Goal: Information Seeking & Learning: Learn about a topic

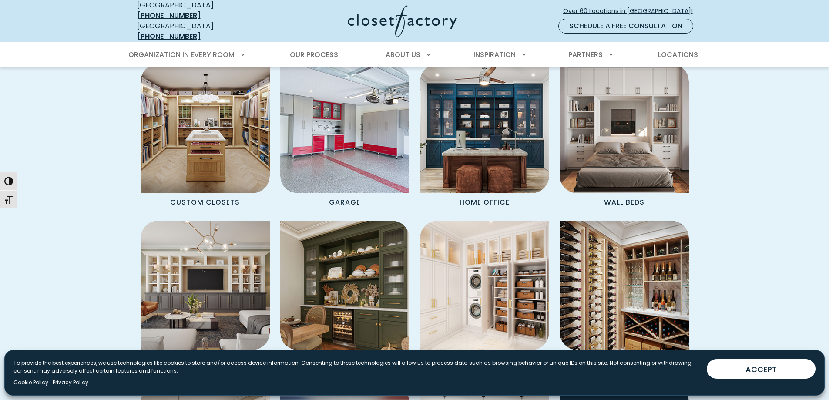
scroll to position [740, 0]
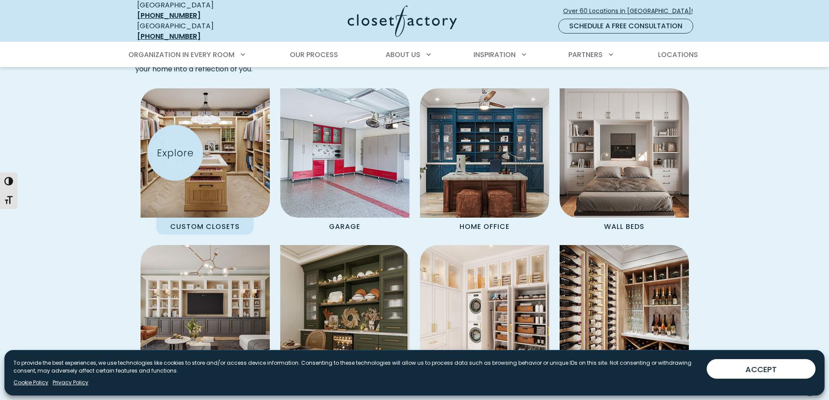
click at [175, 153] on img "Spaces Grid" at bounding box center [205, 153] width 142 height 142
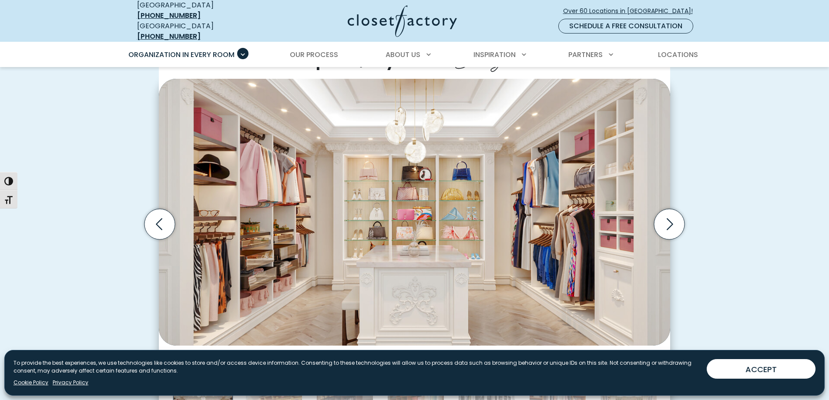
scroll to position [261, 0]
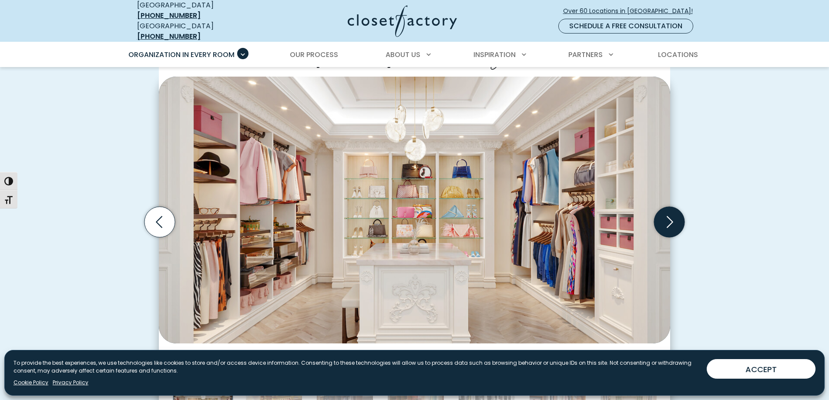
click at [674, 217] on icon "Next slide" at bounding box center [669, 222] width 30 height 30
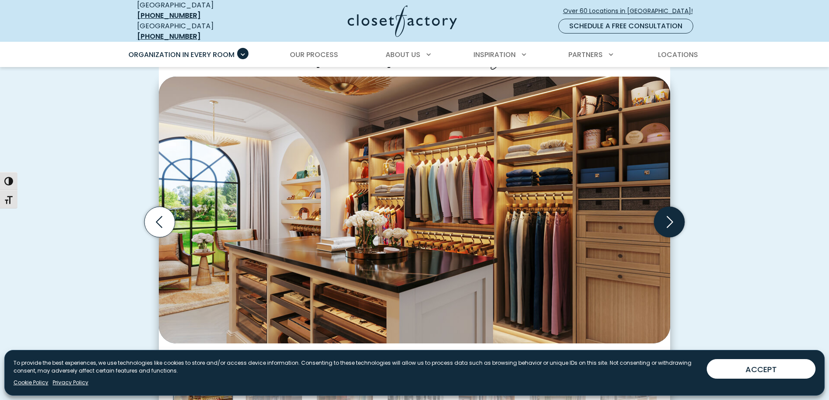
click at [674, 217] on icon "Next slide" at bounding box center [669, 222] width 30 height 30
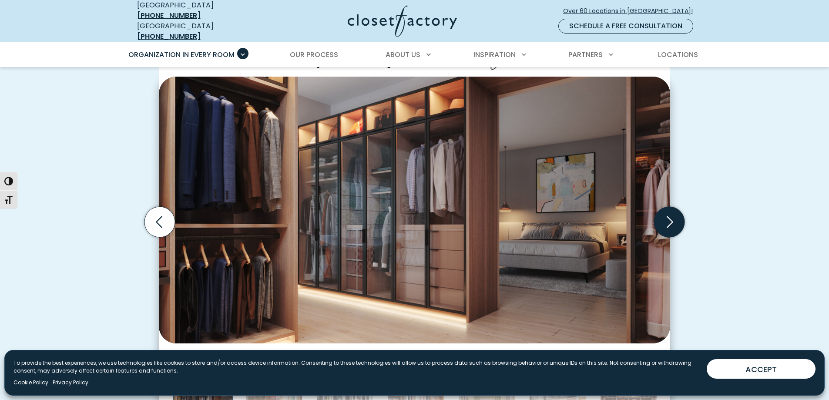
click at [674, 217] on icon "Next slide" at bounding box center [669, 222] width 30 height 30
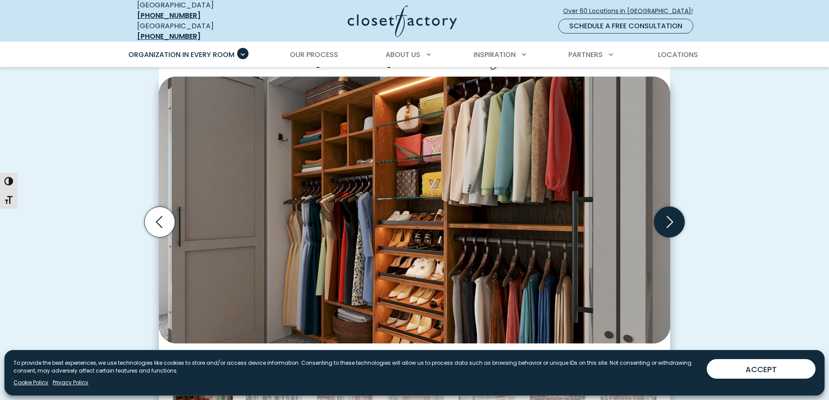
click at [674, 217] on icon "Next slide" at bounding box center [669, 222] width 30 height 30
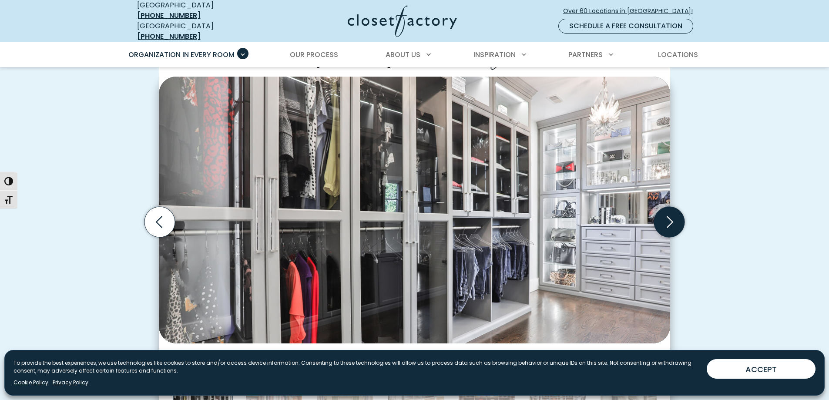
click at [674, 217] on icon "Next slide" at bounding box center [669, 222] width 30 height 30
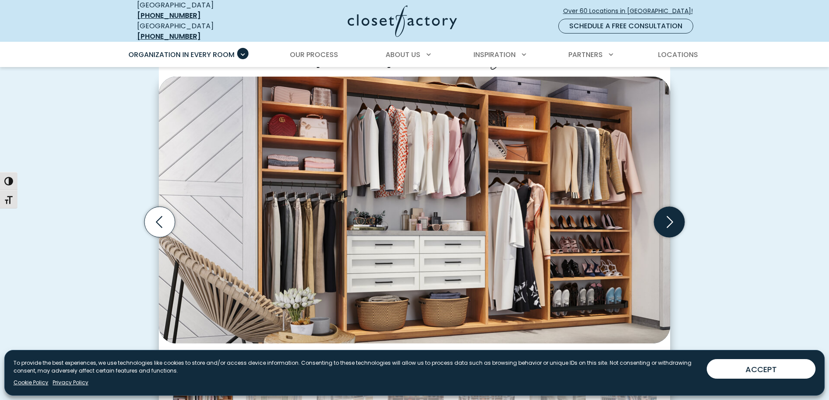
click at [674, 217] on icon "Next slide" at bounding box center [669, 222] width 30 height 30
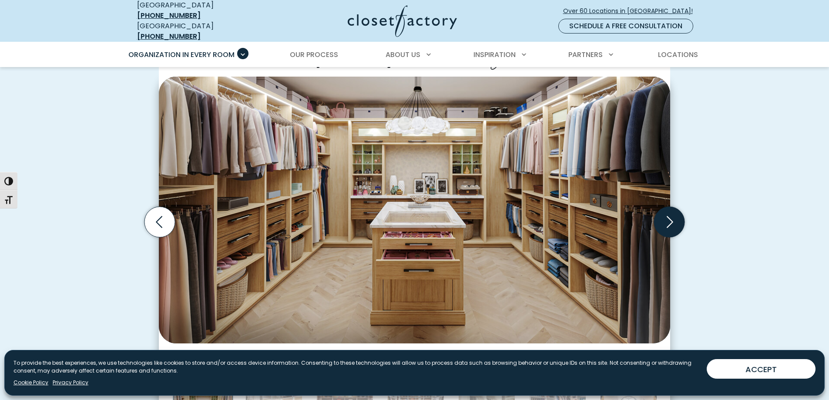
click at [674, 217] on icon "Next slide" at bounding box center [669, 222] width 30 height 30
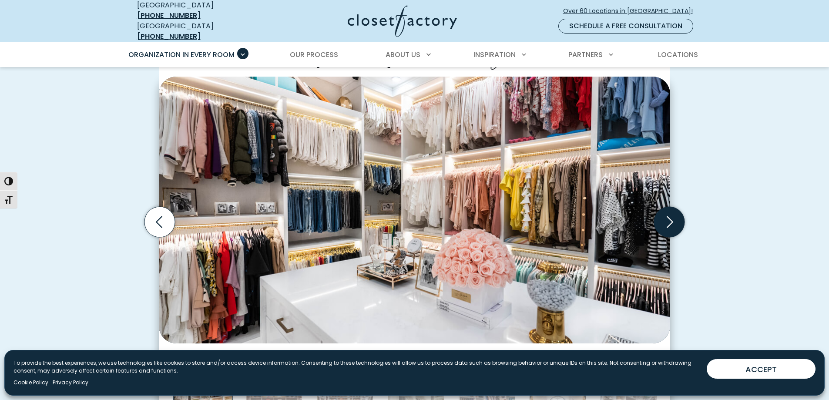
click at [674, 217] on icon "Next slide" at bounding box center [669, 222] width 30 height 30
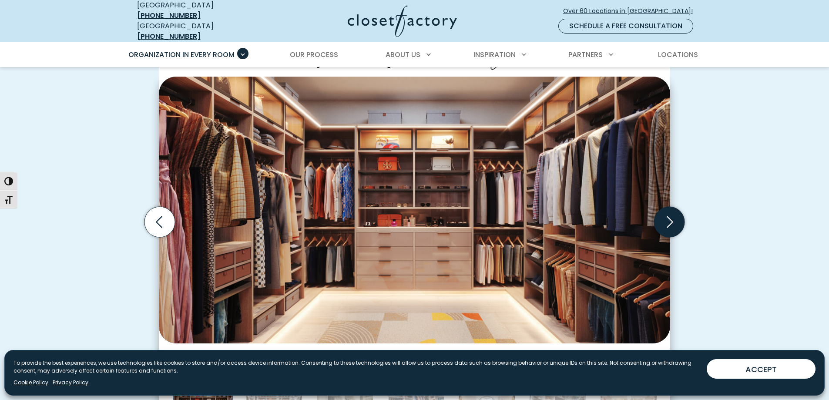
click at [674, 217] on icon "Next slide" at bounding box center [669, 222] width 30 height 30
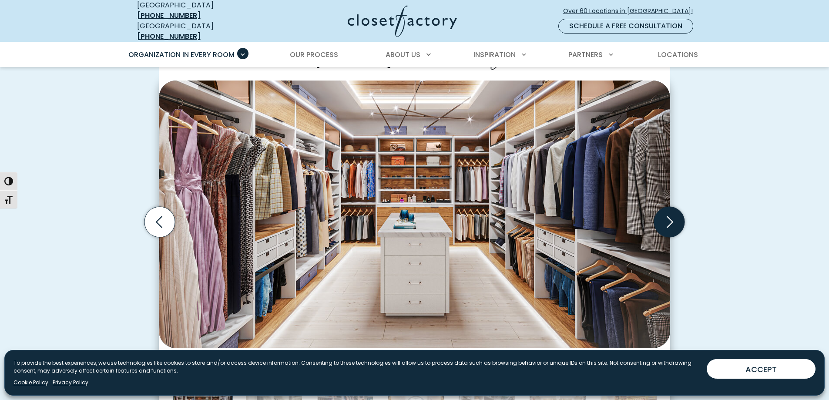
click at [674, 217] on icon "Next slide" at bounding box center [669, 222] width 30 height 30
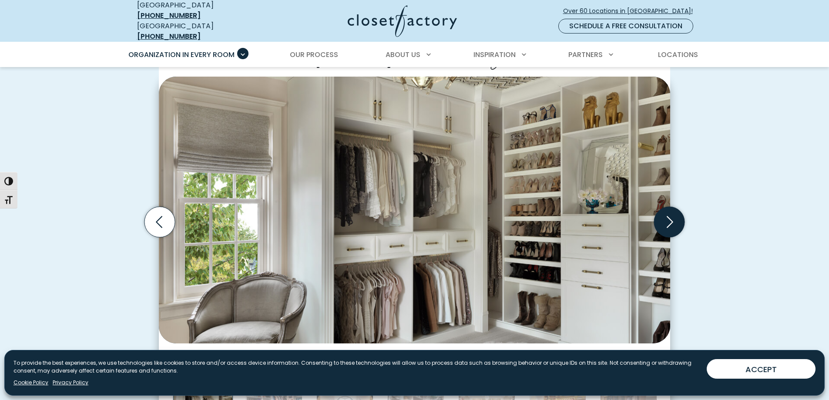
click at [674, 217] on icon "Next slide" at bounding box center [669, 222] width 30 height 30
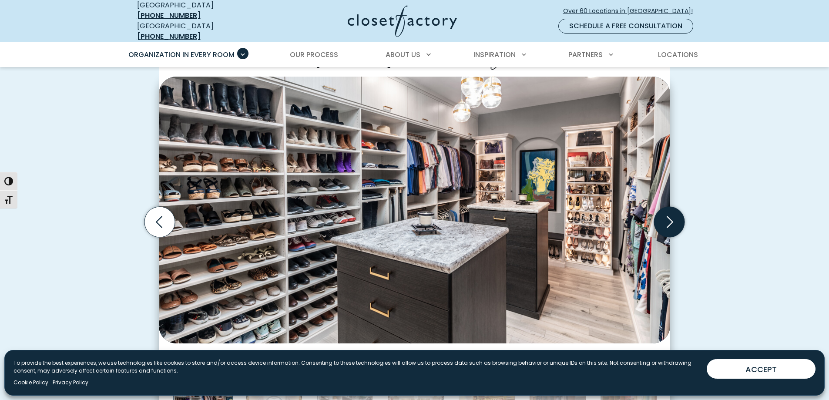
click at [674, 217] on icon "Next slide" at bounding box center [669, 222] width 30 height 30
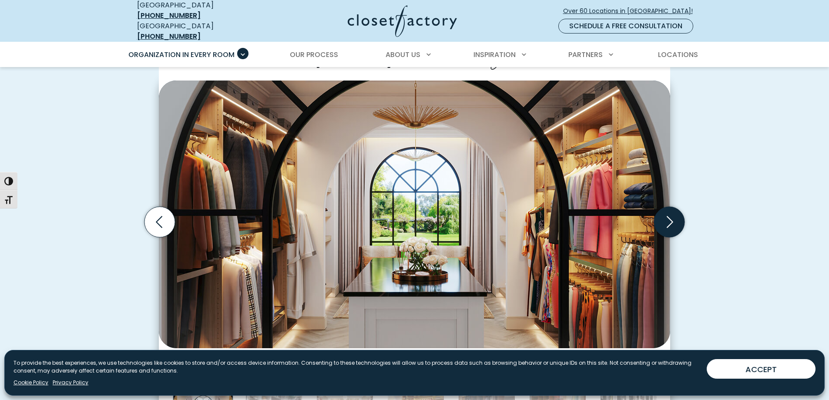
click at [674, 217] on icon "Next slide" at bounding box center [669, 222] width 30 height 30
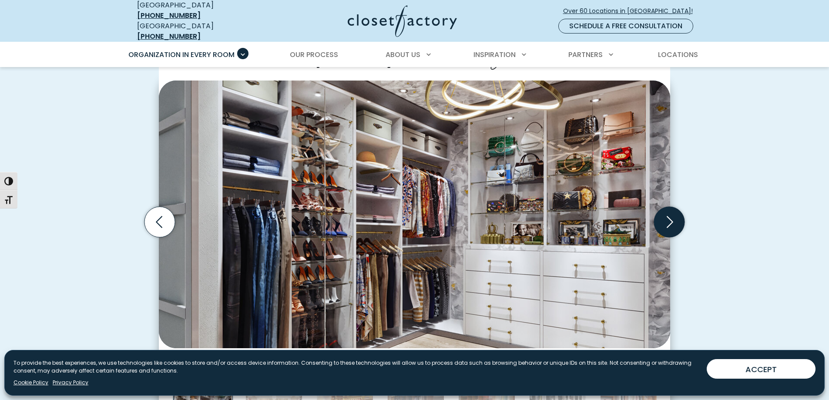
click at [674, 217] on icon "Next slide" at bounding box center [669, 222] width 30 height 30
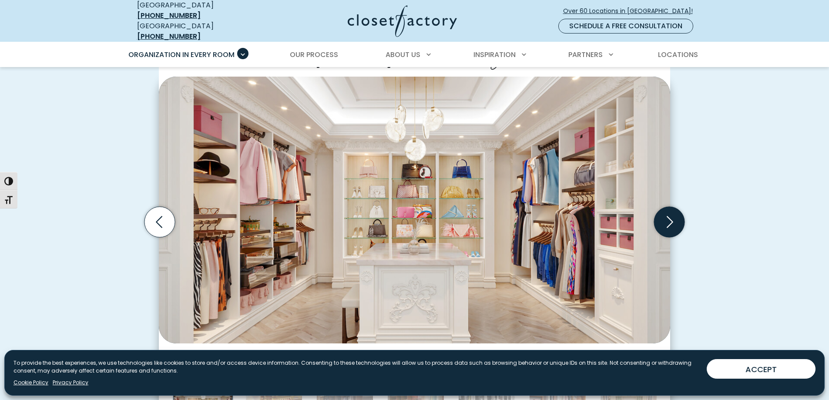
click at [674, 217] on icon "Next slide" at bounding box center [669, 222] width 30 height 30
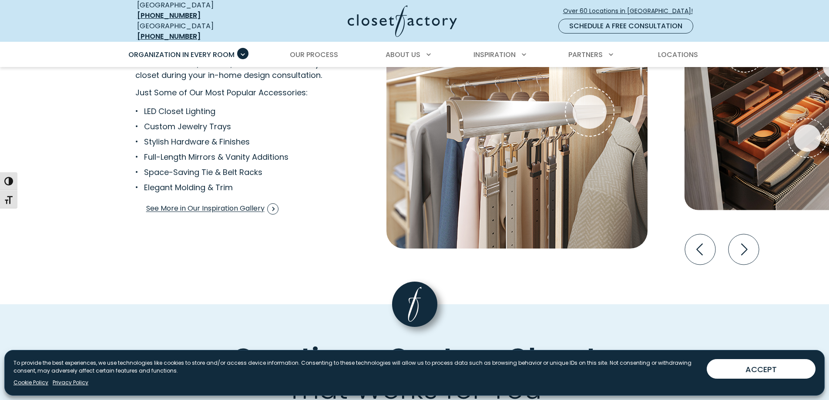
scroll to position [1740, 0]
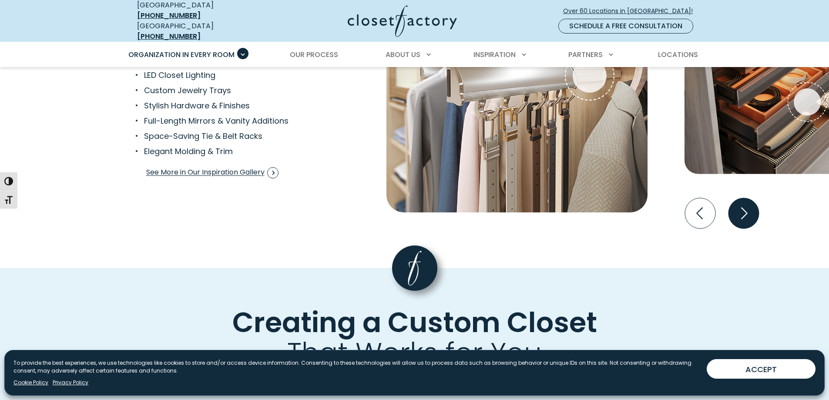
click at [745, 207] on icon "Next slide" at bounding box center [744, 213] width 7 height 12
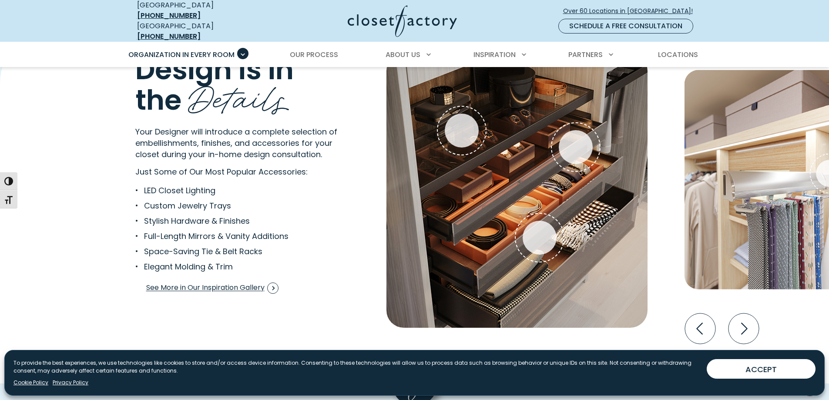
scroll to position [1610, 0]
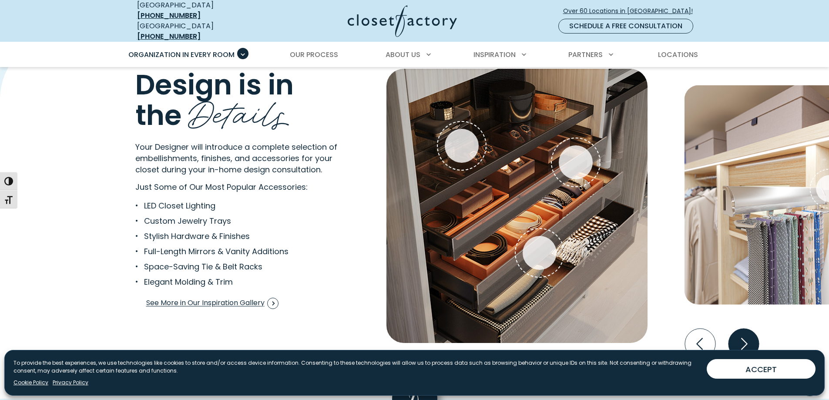
click at [741, 330] on icon "Next slide" at bounding box center [743, 343] width 30 height 30
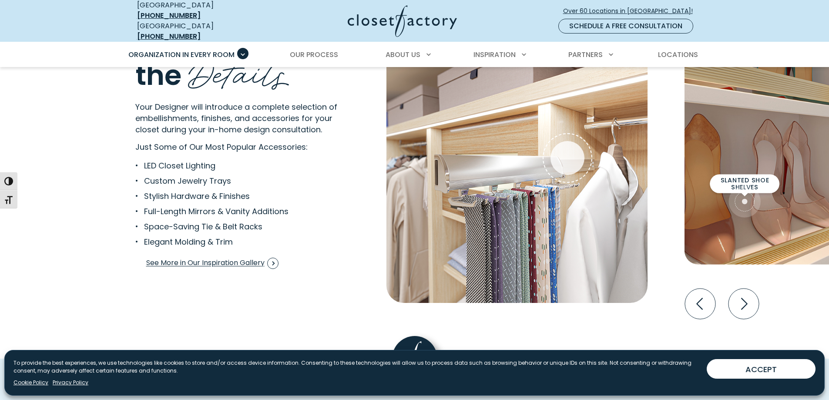
scroll to position [1653, 0]
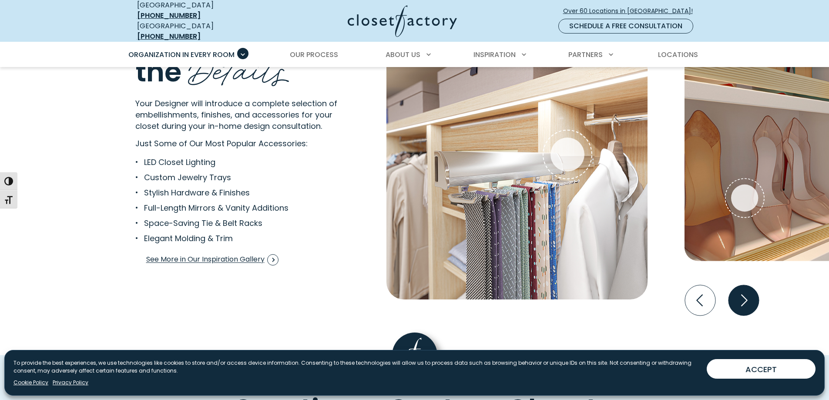
click at [751, 298] on icon "Next slide" at bounding box center [743, 300] width 30 height 30
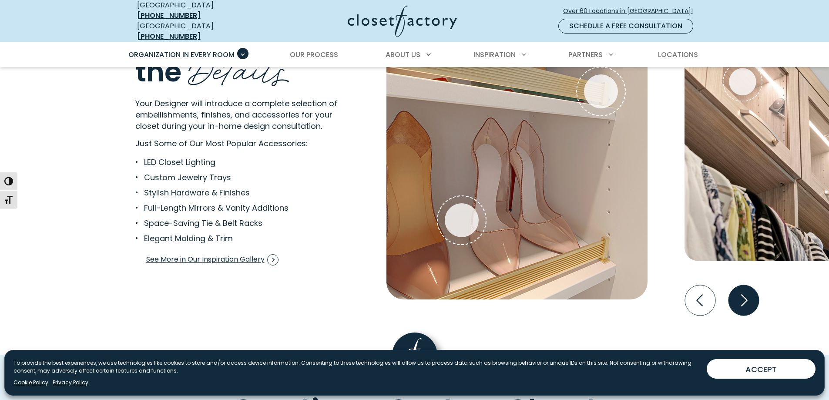
click at [751, 298] on icon "Next slide" at bounding box center [743, 300] width 30 height 30
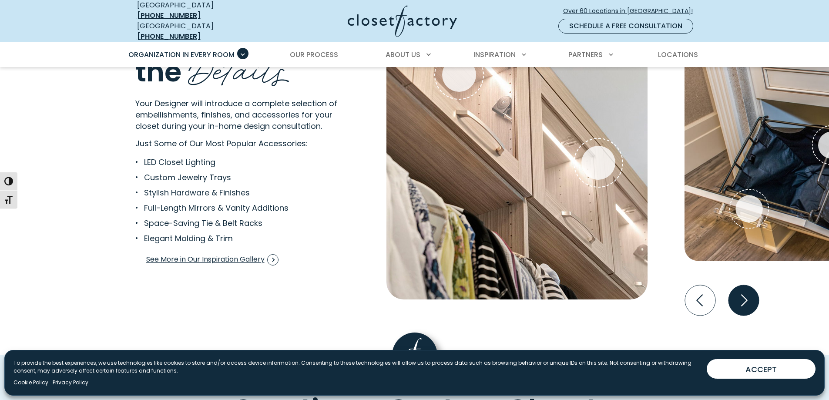
click at [744, 288] on icon "Next slide" at bounding box center [743, 300] width 30 height 30
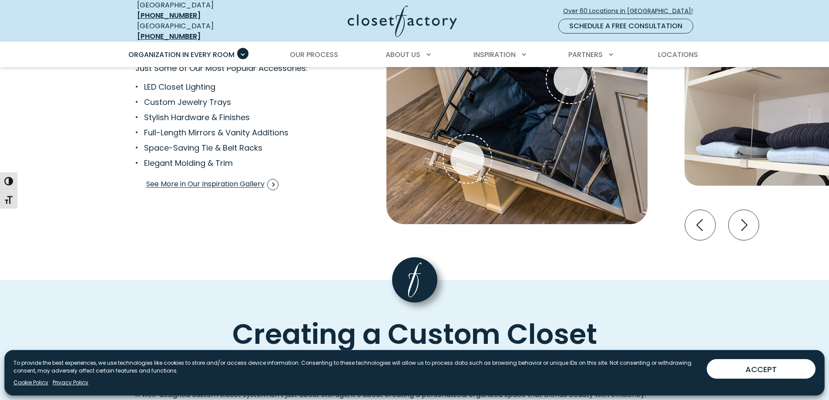
scroll to position [1740, 0]
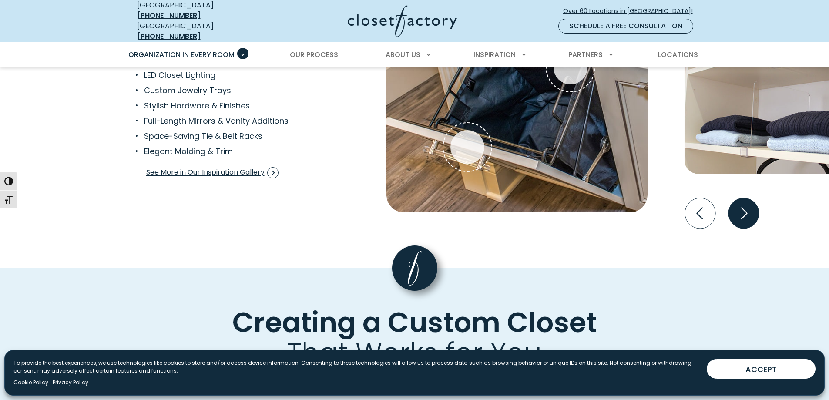
click at [738, 207] on icon "Next slide" at bounding box center [743, 213] width 30 height 30
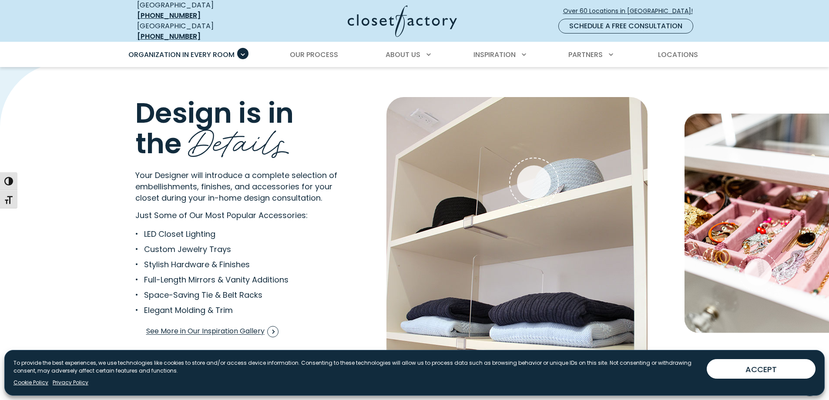
scroll to position [1566, 0]
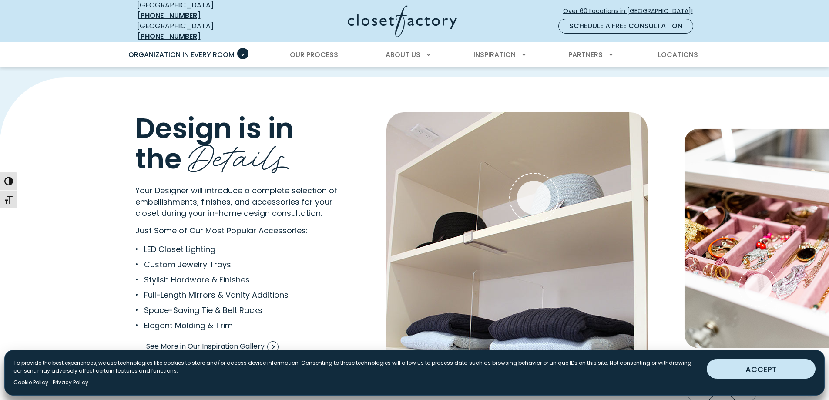
click at [770, 371] on button "ACCEPT" at bounding box center [761, 369] width 109 height 20
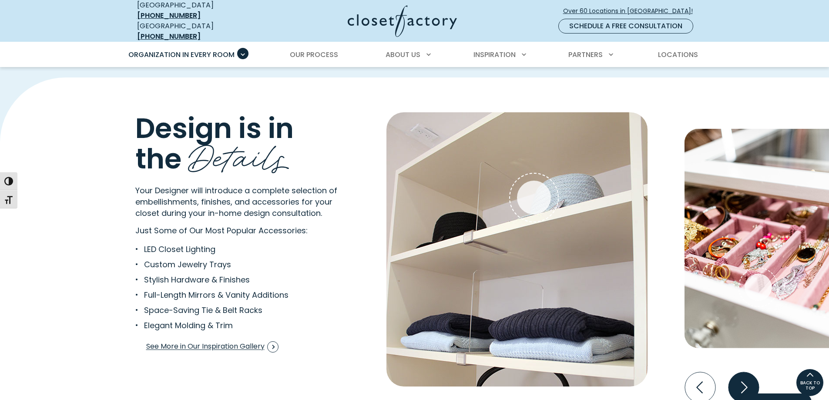
click at [752, 376] on icon "Next slide" at bounding box center [743, 387] width 30 height 30
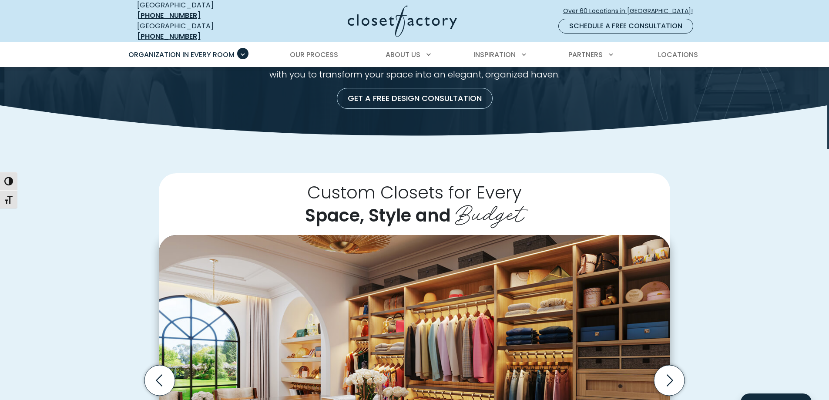
scroll to position [0, 0]
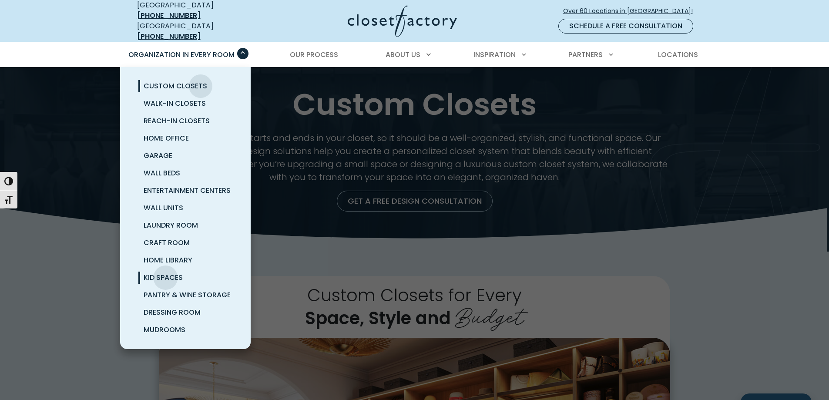
click at [165, 272] on span "Kid Spaces" at bounding box center [163, 277] width 39 height 10
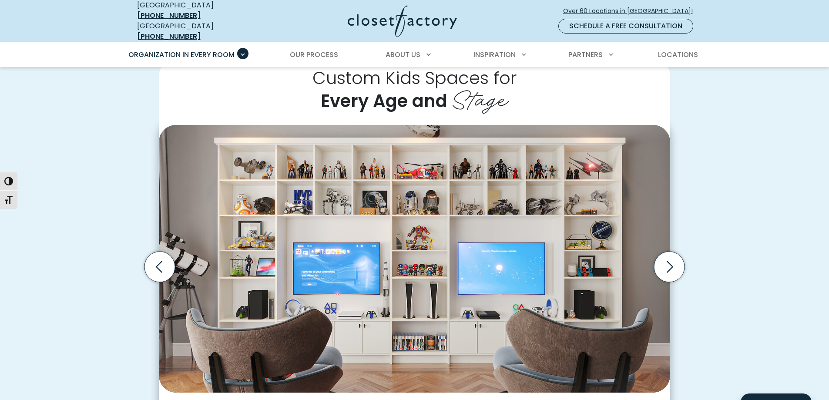
scroll to position [218, 0]
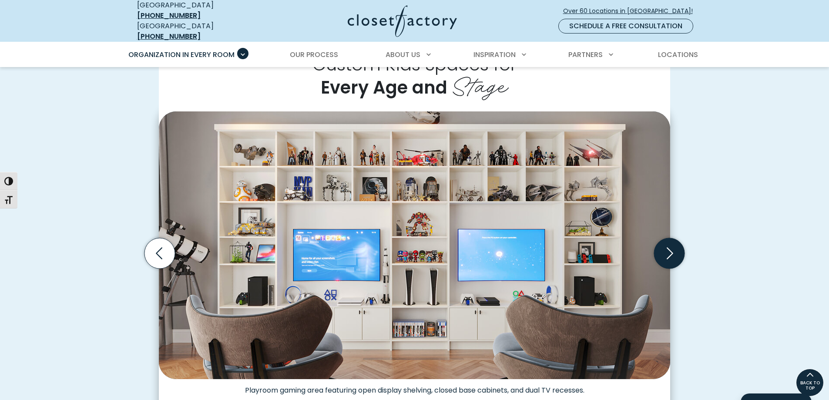
click at [670, 248] on icon "Next slide" at bounding box center [669, 253] width 30 height 30
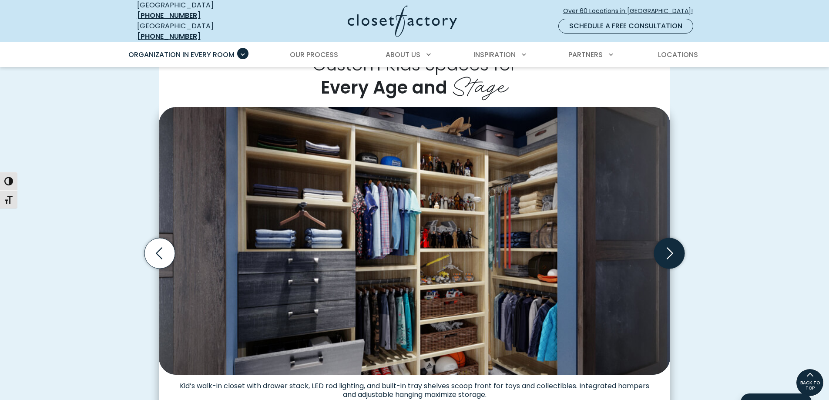
click at [670, 248] on icon "Next slide" at bounding box center [669, 253] width 30 height 30
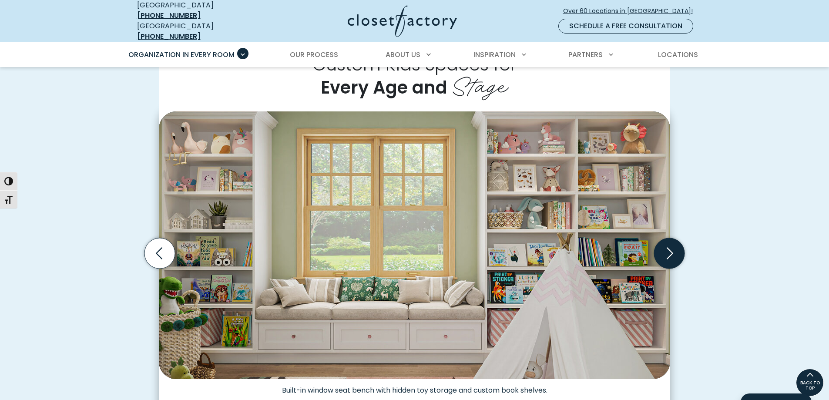
click at [670, 248] on icon "Next slide" at bounding box center [669, 253] width 30 height 30
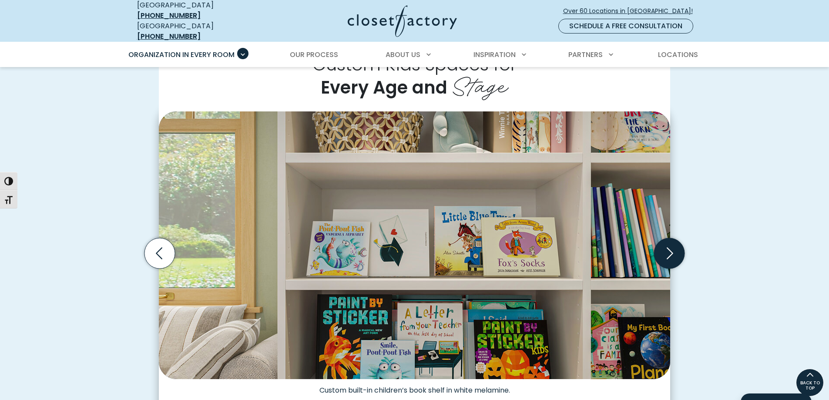
click at [670, 248] on icon "Next slide" at bounding box center [669, 253] width 30 height 30
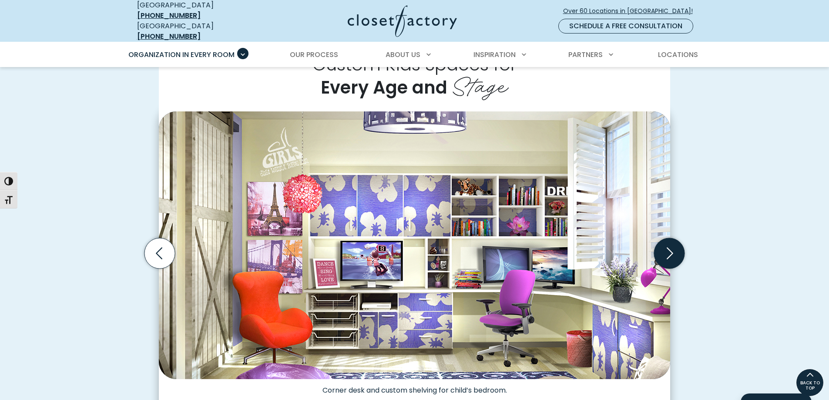
click at [670, 248] on icon "Next slide" at bounding box center [669, 253] width 30 height 30
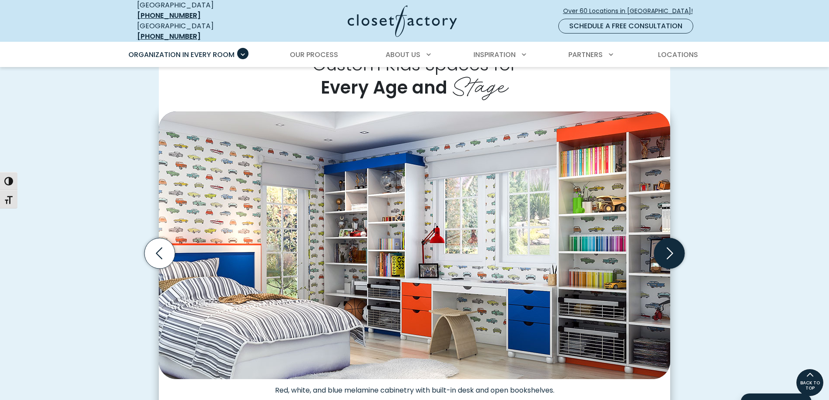
click at [670, 248] on icon "Next slide" at bounding box center [669, 253] width 30 height 30
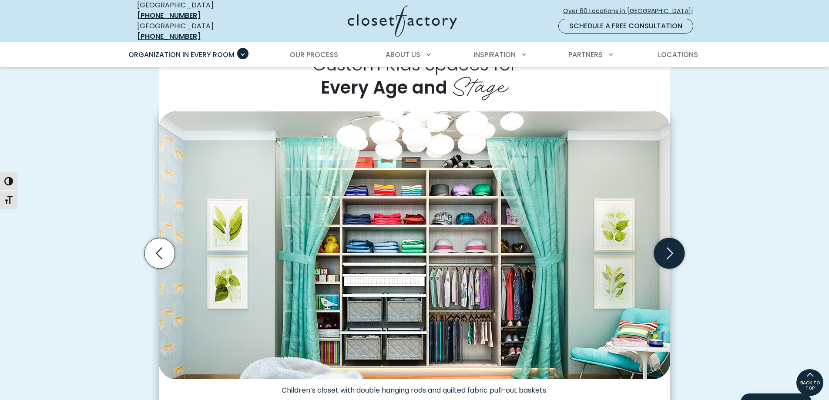
click at [670, 248] on icon "Next slide" at bounding box center [669, 253] width 30 height 30
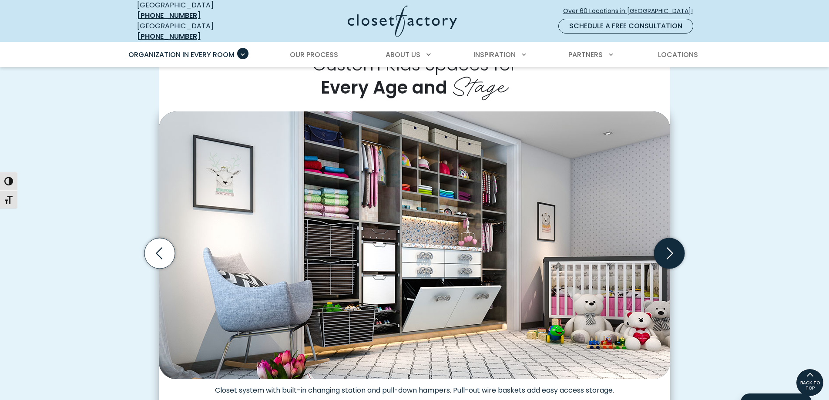
click at [670, 248] on icon "Next slide" at bounding box center [669, 253] width 30 height 30
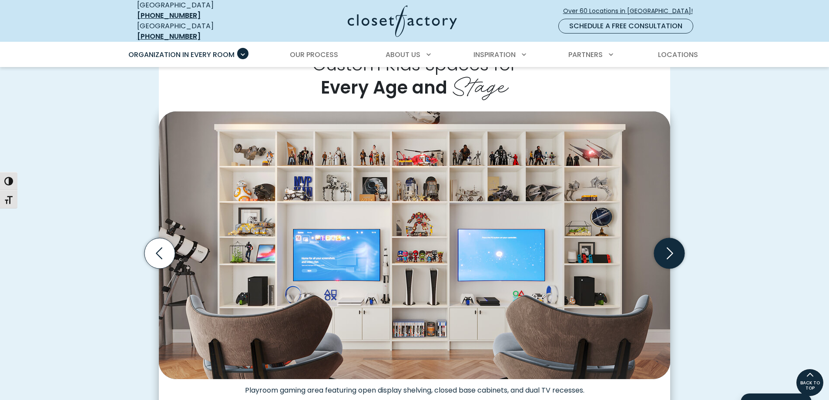
click at [670, 248] on icon "Next slide" at bounding box center [669, 253] width 30 height 30
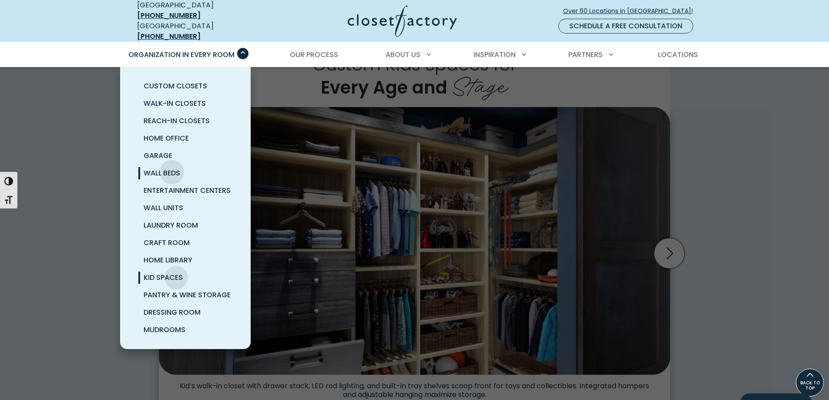
click at [170, 168] on span "Wall Beds" at bounding box center [162, 173] width 37 height 10
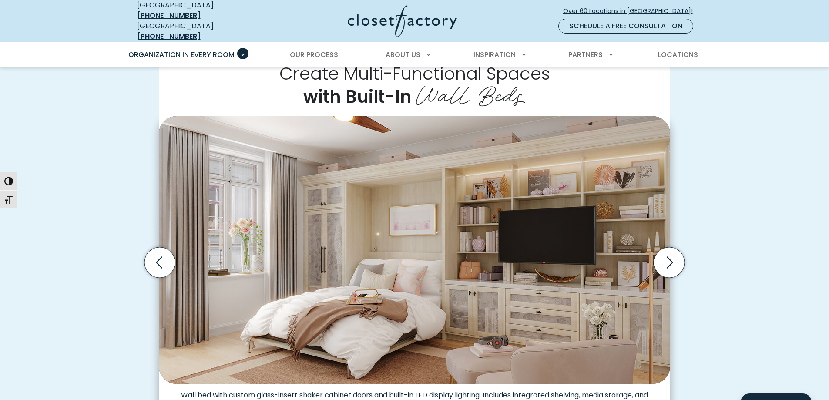
scroll to position [218, 0]
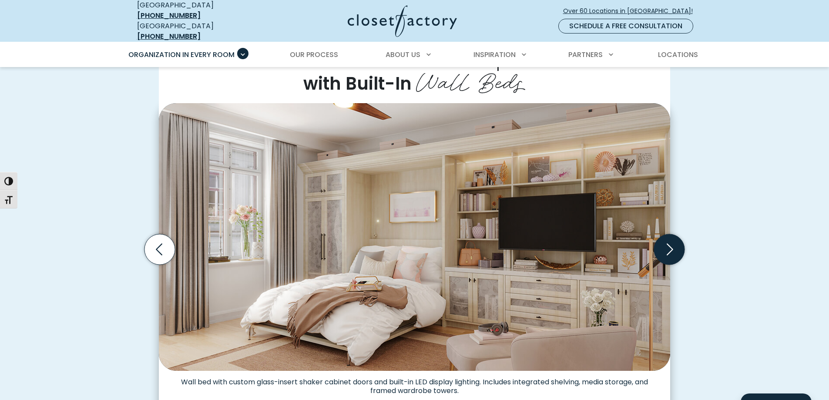
click at [672, 251] on icon "Next slide" at bounding box center [669, 249] width 30 height 30
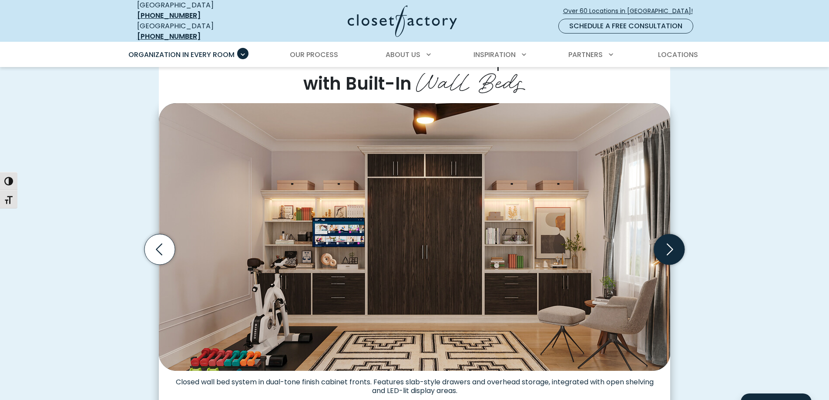
click at [672, 249] on icon "Next slide" at bounding box center [669, 249] width 30 height 30
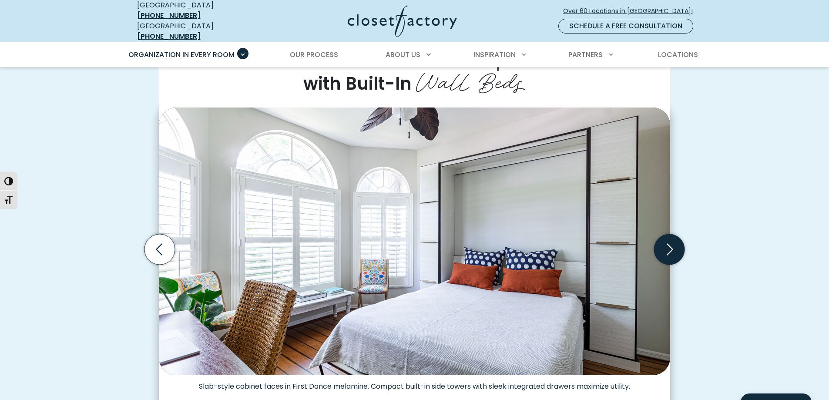
click at [672, 249] on icon "Next slide" at bounding box center [669, 249] width 30 height 30
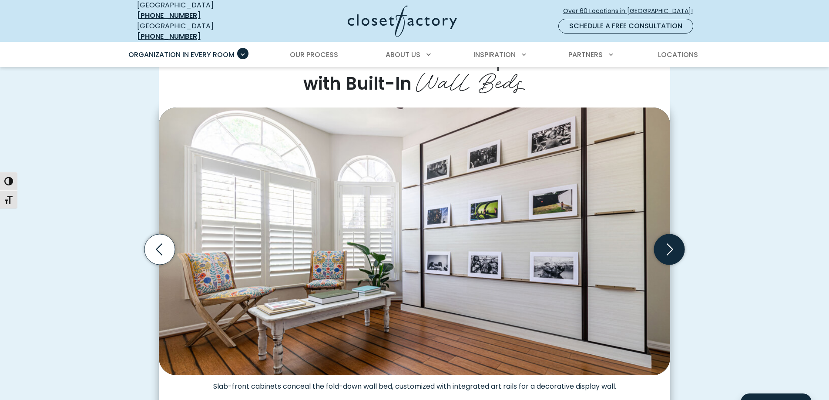
click at [672, 249] on icon "Next slide" at bounding box center [669, 249] width 30 height 30
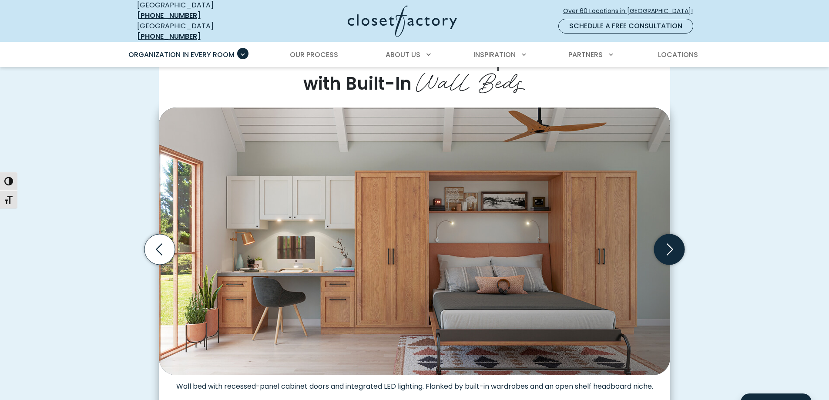
click at [672, 247] on icon "Next slide" at bounding box center [669, 249] width 30 height 30
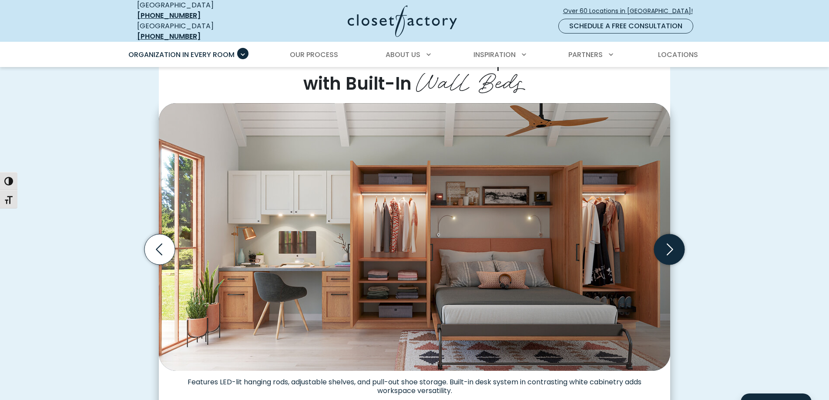
click at [672, 247] on icon "Next slide" at bounding box center [669, 249] width 30 height 30
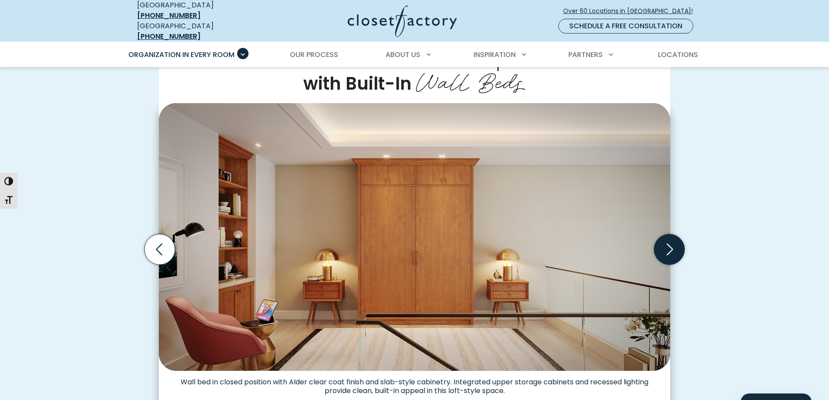
click at [672, 247] on icon "Next slide" at bounding box center [669, 249] width 30 height 30
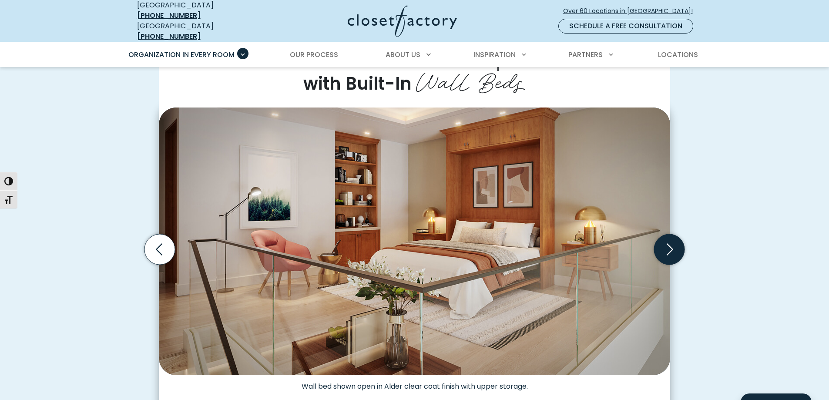
click at [672, 247] on icon "Next slide" at bounding box center [669, 249] width 30 height 30
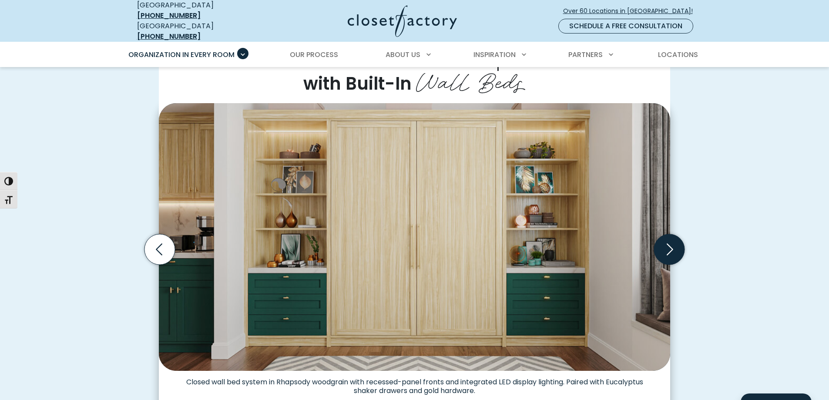
click at [672, 247] on icon "Next slide" at bounding box center [669, 249] width 30 height 30
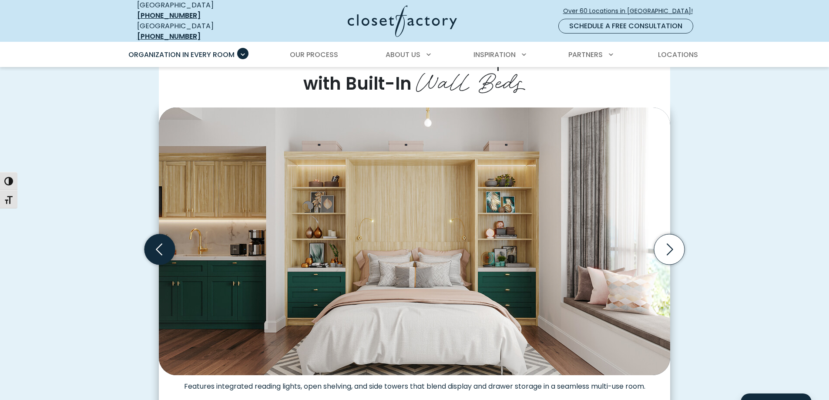
click at [166, 243] on icon "Previous slide" at bounding box center [159, 249] width 30 height 30
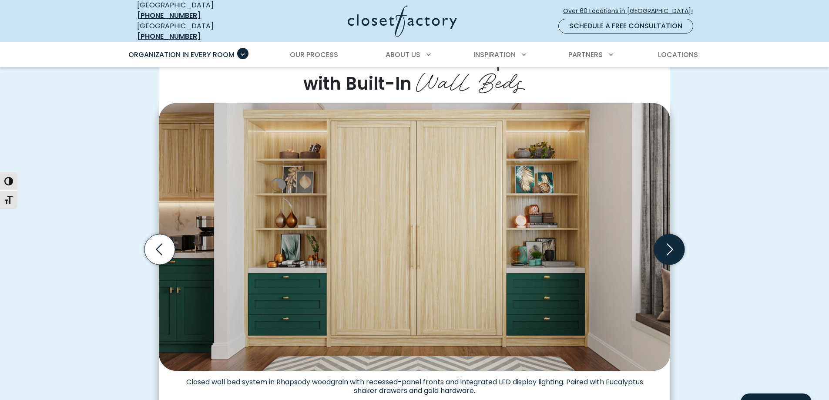
click at [677, 246] on icon "Next slide" at bounding box center [669, 249] width 30 height 30
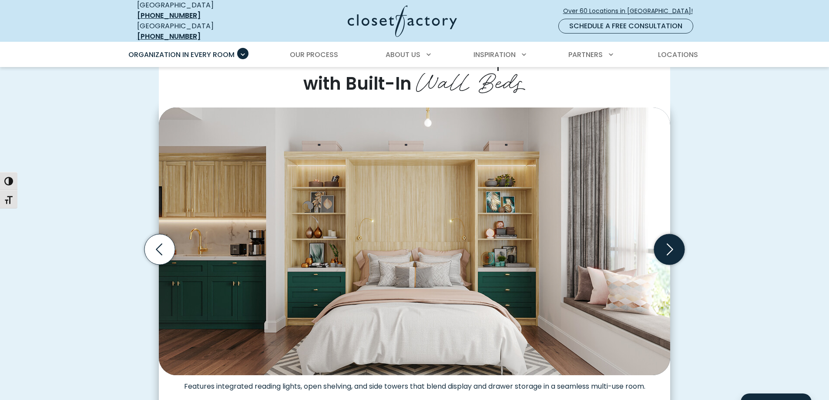
click at [677, 246] on icon "Next slide" at bounding box center [669, 249] width 30 height 30
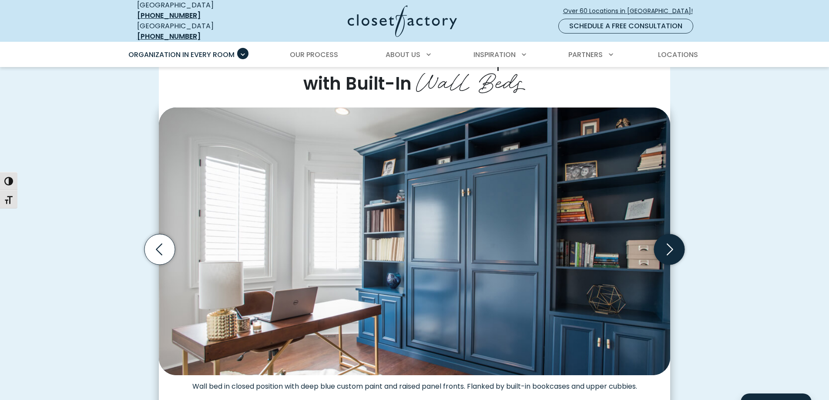
click at [677, 246] on icon "Next slide" at bounding box center [669, 249] width 30 height 30
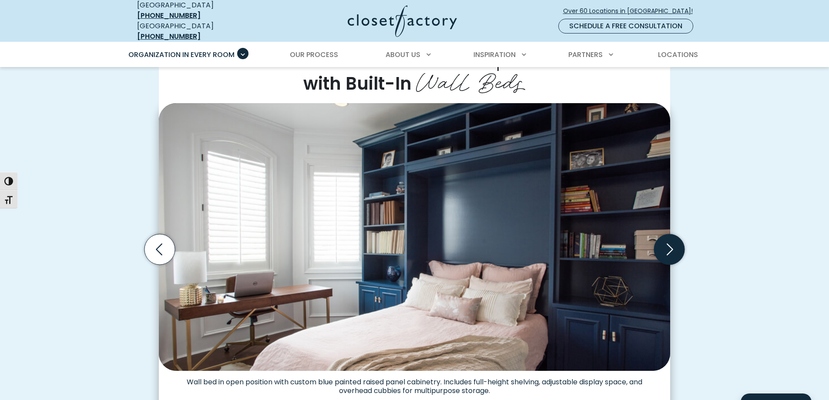
click at [675, 246] on icon "Next slide" at bounding box center [669, 249] width 30 height 30
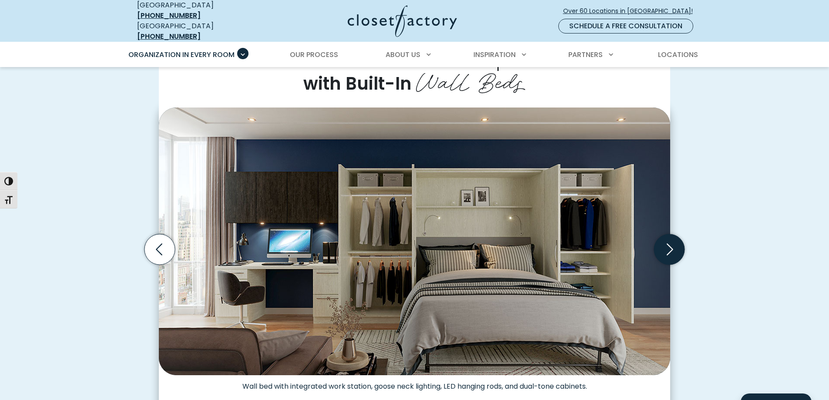
click at [675, 246] on icon "Next slide" at bounding box center [669, 249] width 30 height 30
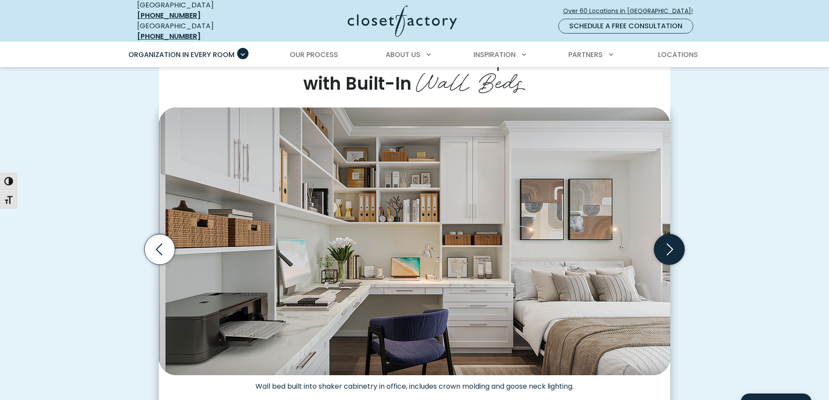
click at [675, 246] on icon "Next slide" at bounding box center [669, 249] width 30 height 30
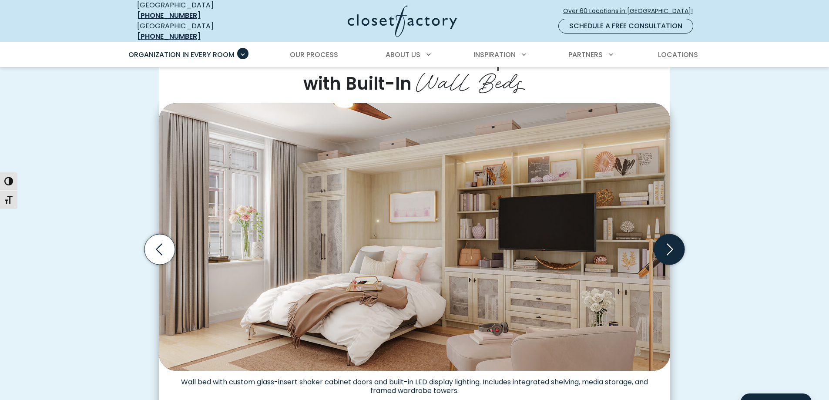
click at [675, 246] on icon "Next slide" at bounding box center [669, 249] width 30 height 30
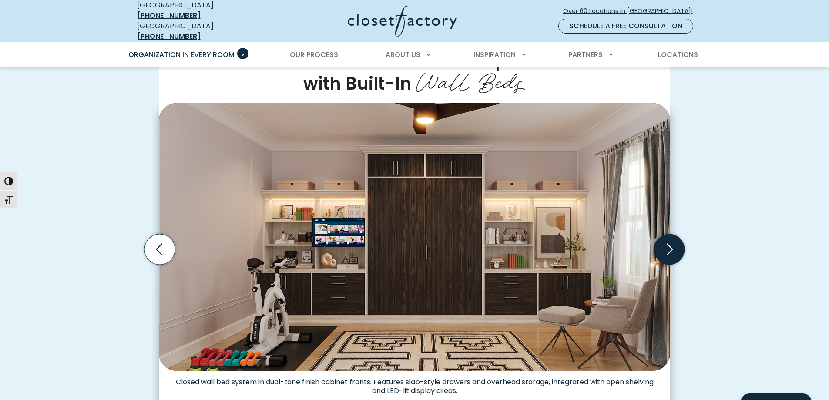
click at [675, 246] on icon "Next slide" at bounding box center [669, 249] width 30 height 30
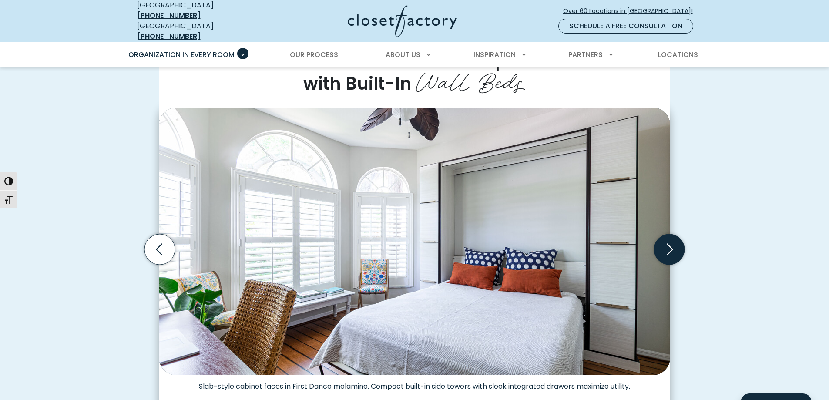
click at [675, 246] on icon "Next slide" at bounding box center [669, 249] width 30 height 30
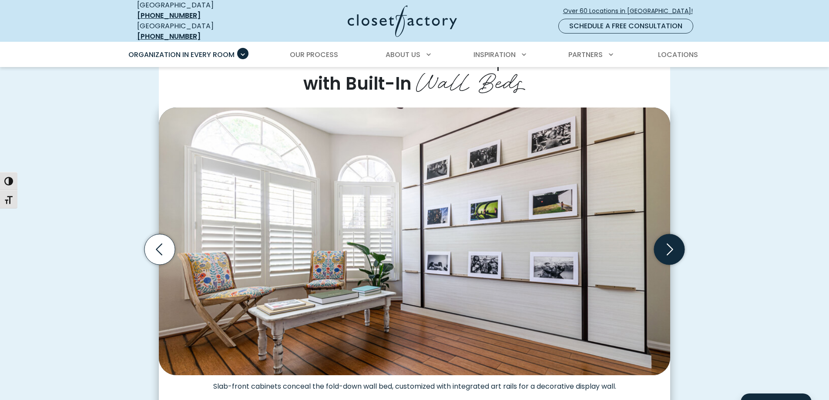
click at [675, 246] on icon "Next slide" at bounding box center [669, 249] width 30 height 30
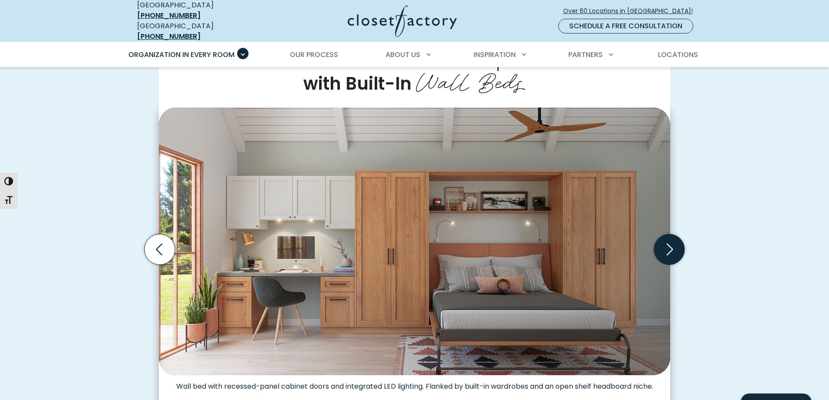
click at [675, 246] on icon "Next slide" at bounding box center [669, 249] width 30 height 30
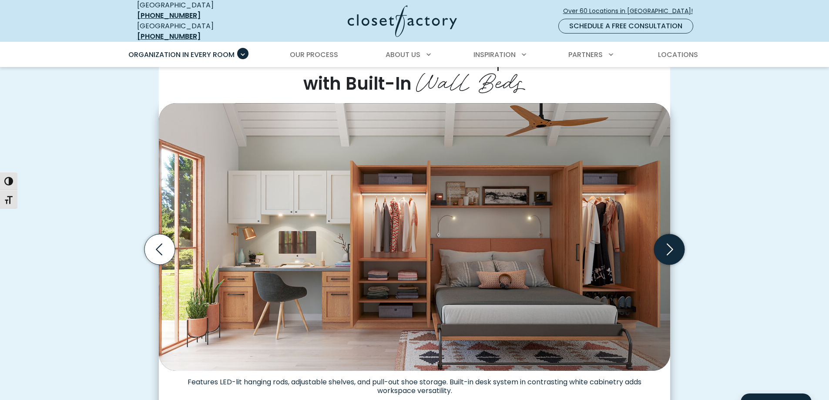
click at [675, 246] on icon "Next slide" at bounding box center [669, 249] width 30 height 30
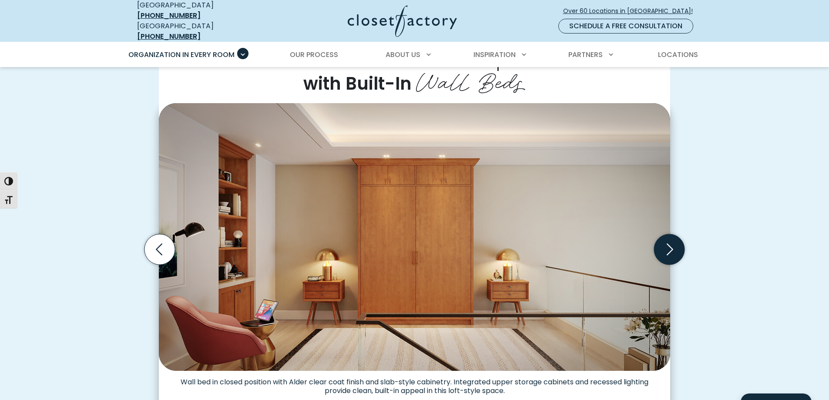
click at [675, 246] on icon "Next slide" at bounding box center [669, 249] width 30 height 30
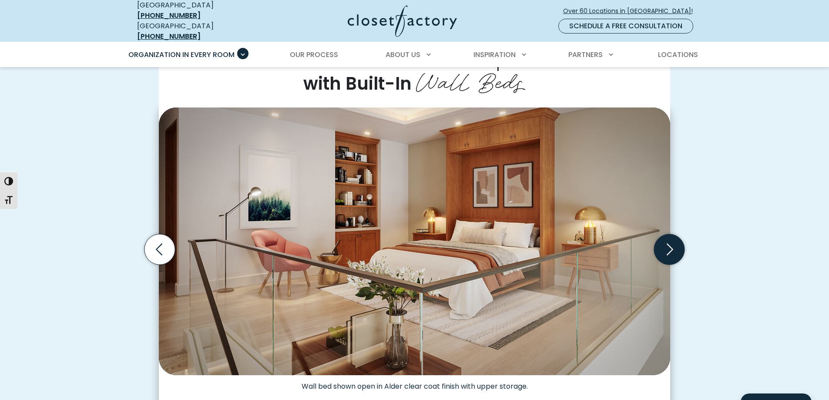
click at [666, 246] on icon "Next slide" at bounding box center [669, 249] width 30 height 30
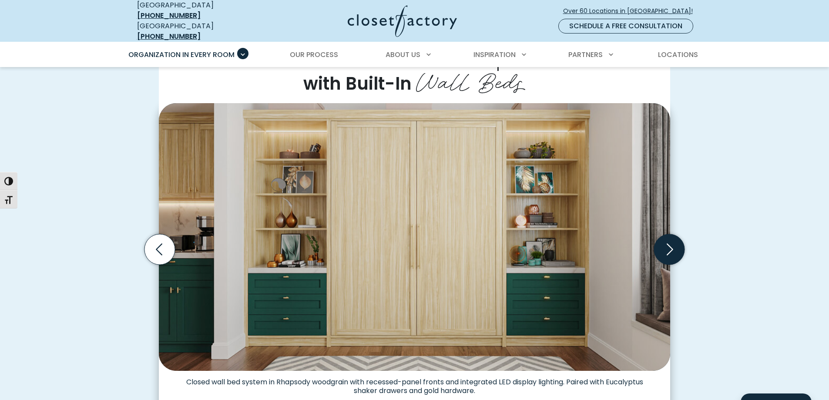
click at [666, 249] on icon "Next slide" at bounding box center [669, 249] width 30 height 30
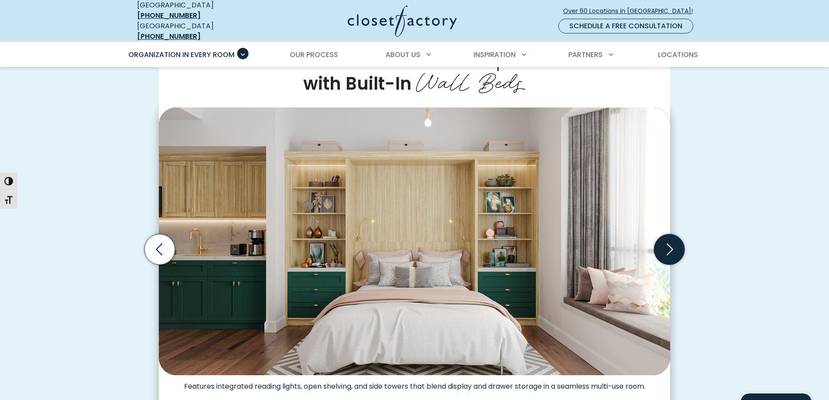
click at [666, 249] on icon "Next slide" at bounding box center [669, 249] width 30 height 30
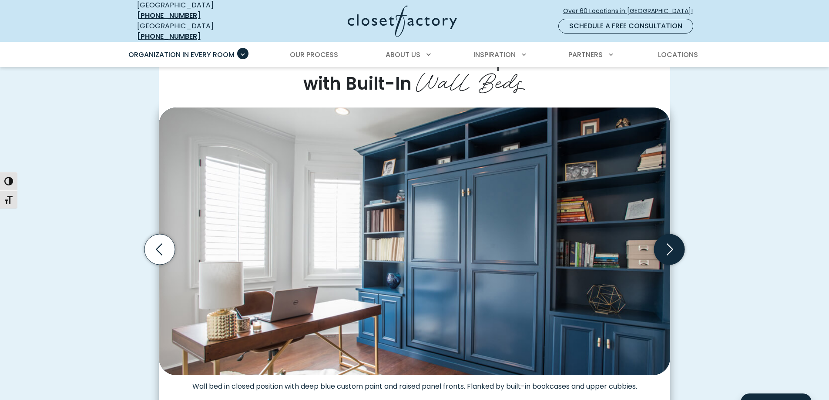
click at [666, 249] on icon "Next slide" at bounding box center [669, 249] width 30 height 30
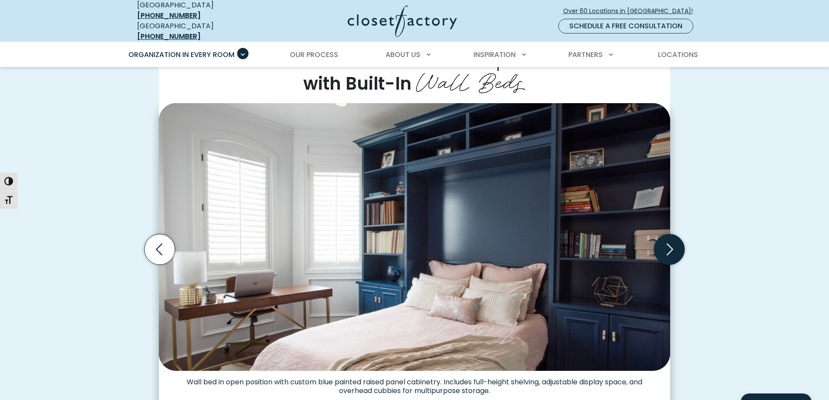
click at [666, 249] on icon "Next slide" at bounding box center [669, 249] width 30 height 30
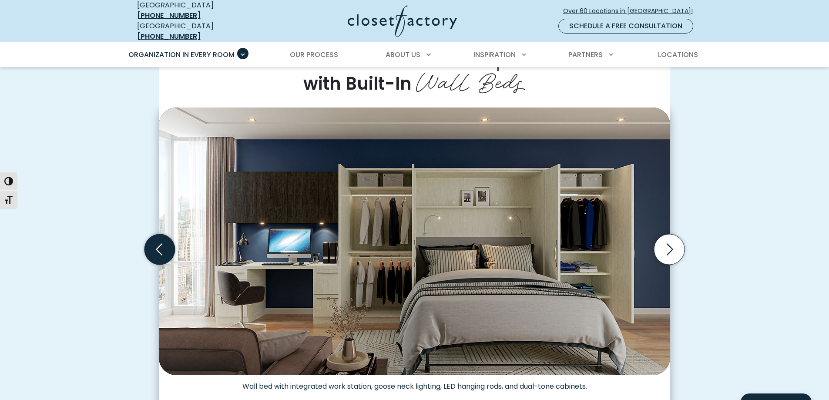
click at [168, 246] on icon "Previous slide" at bounding box center [159, 249] width 30 height 30
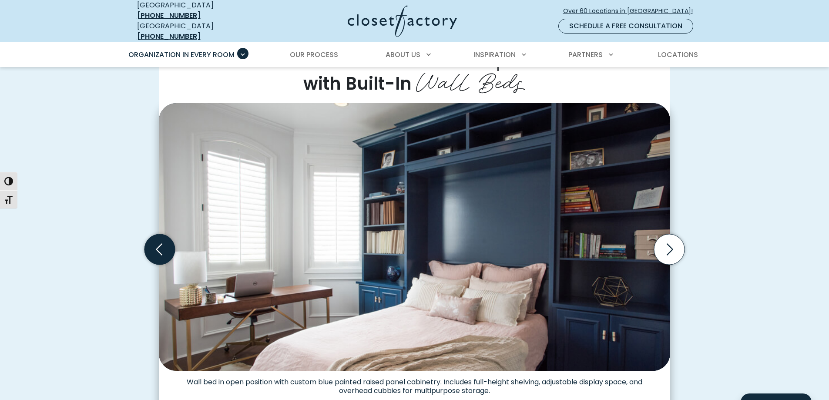
click at [168, 246] on icon "Previous slide" at bounding box center [159, 249] width 30 height 30
